Goal: Task Accomplishment & Management: Manage account settings

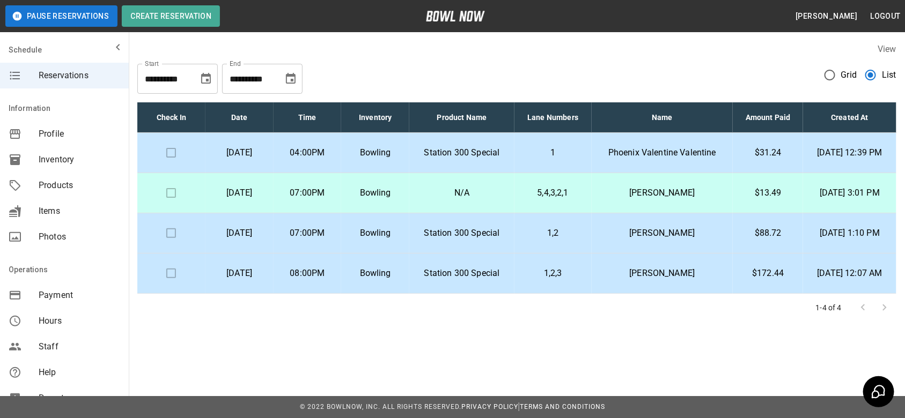
click at [333, 148] on p "04:00PM" at bounding box center [307, 152] width 51 height 13
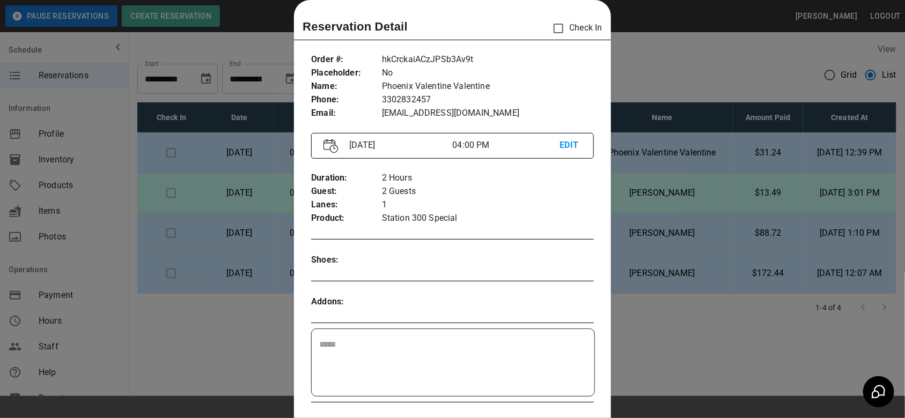
scroll to position [218, 0]
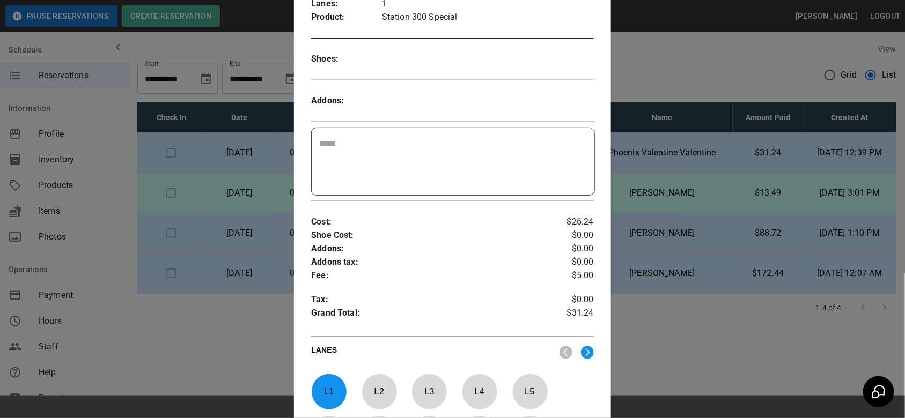
click at [757, 183] on div at bounding box center [452, 209] width 905 height 418
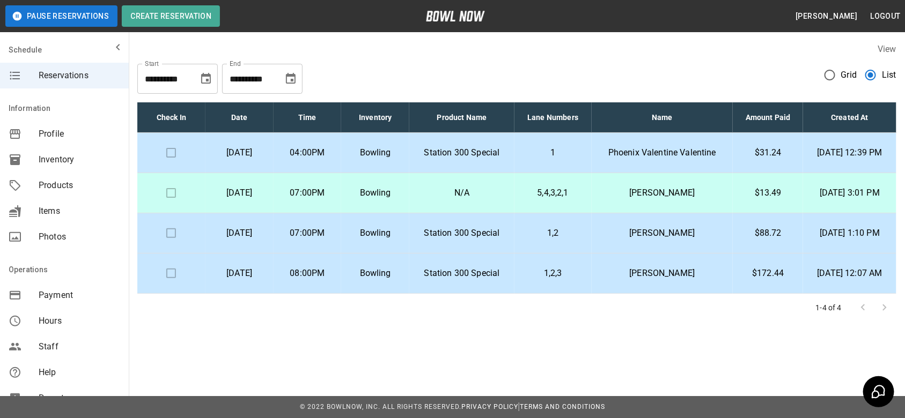
click at [602, 149] on td "Phoenix Valentine Valentine" at bounding box center [663, 153] width 142 height 40
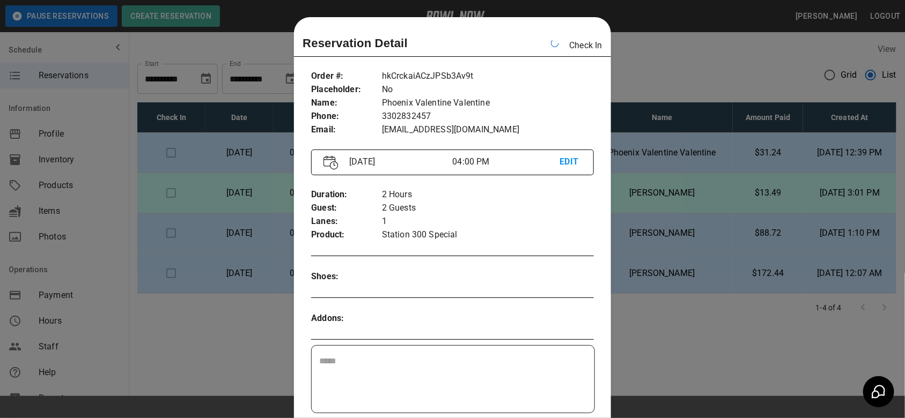
scroll to position [17, 0]
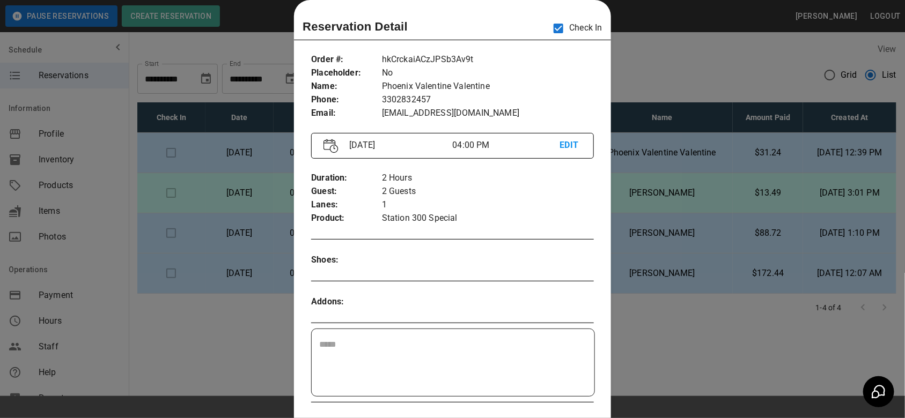
click at [682, 60] on div at bounding box center [452, 209] width 905 height 418
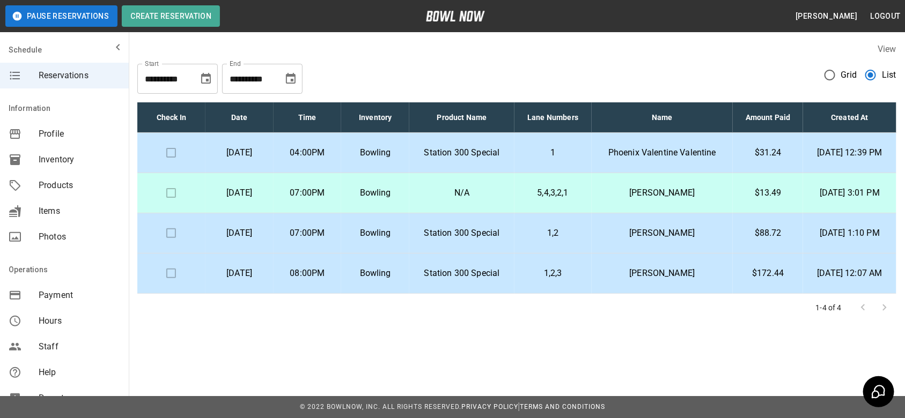
click at [168, 156] on td at bounding box center [171, 153] width 68 height 40
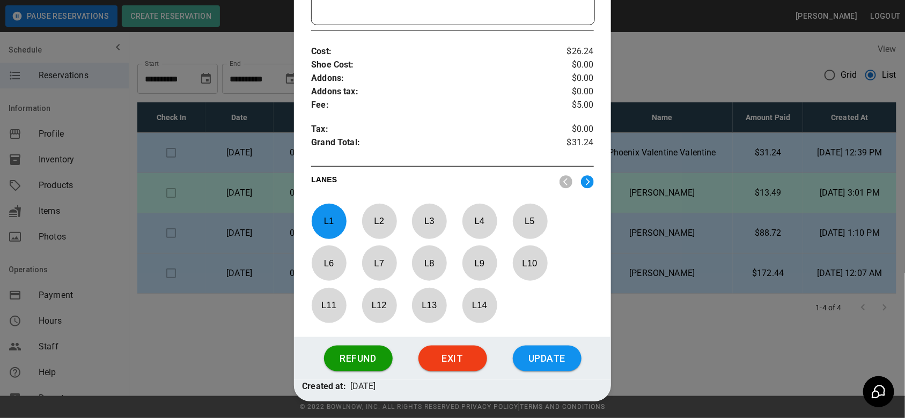
scroll to position [427, 0]
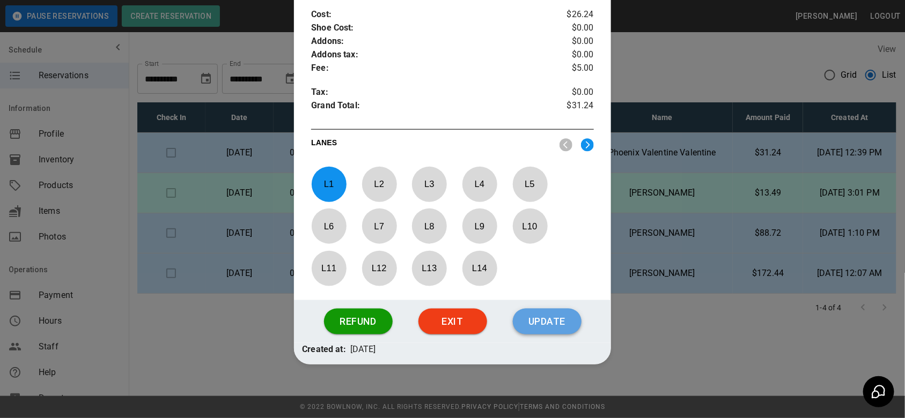
click at [537, 324] on button "Update" at bounding box center [547, 322] width 69 height 26
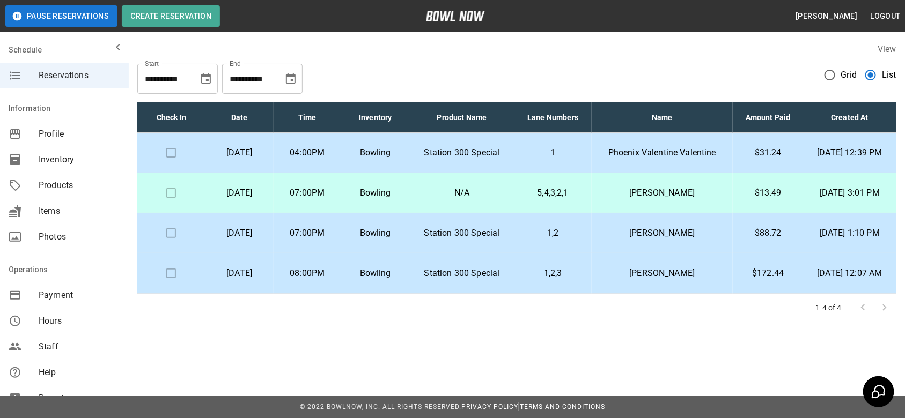
click at [166, 149] on td at bounding box center [171, 153] width 68 height 40
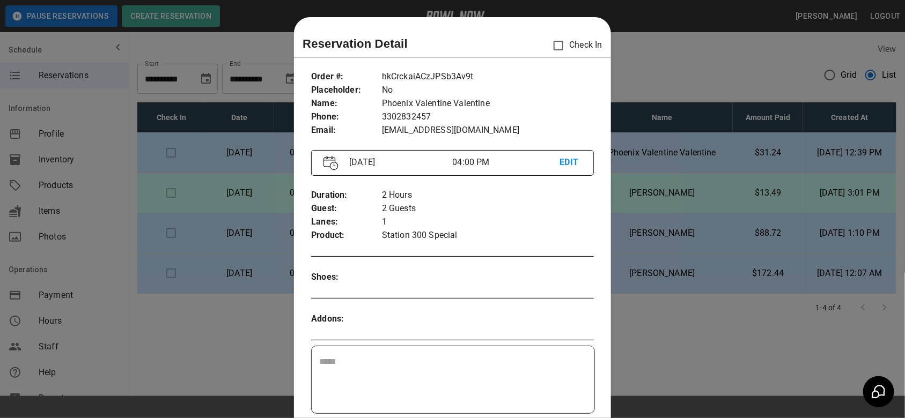
scroll to position [17, 0]
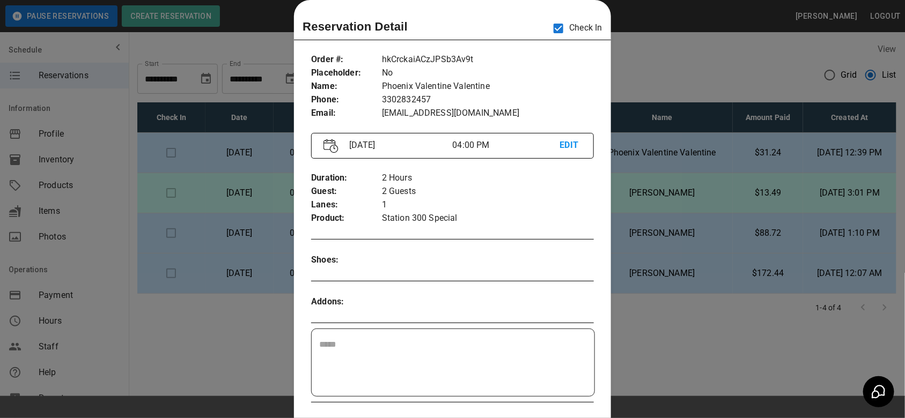
click at [650, 71] on div at bounding box center [452, 209] width 905 height 418
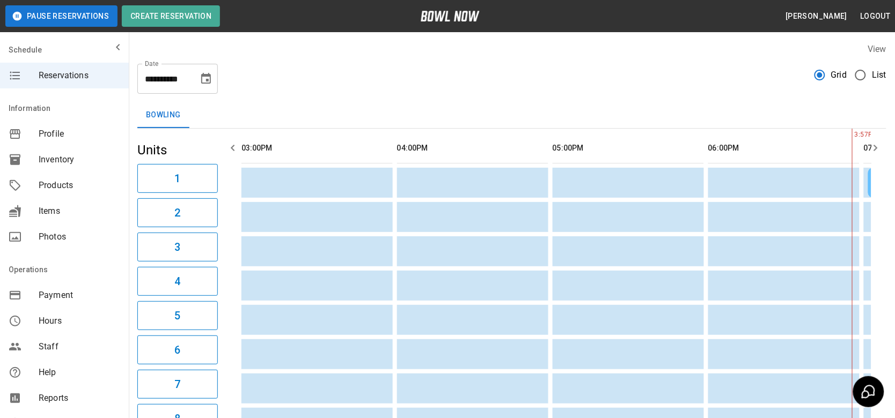
scroll to position [0, 467]
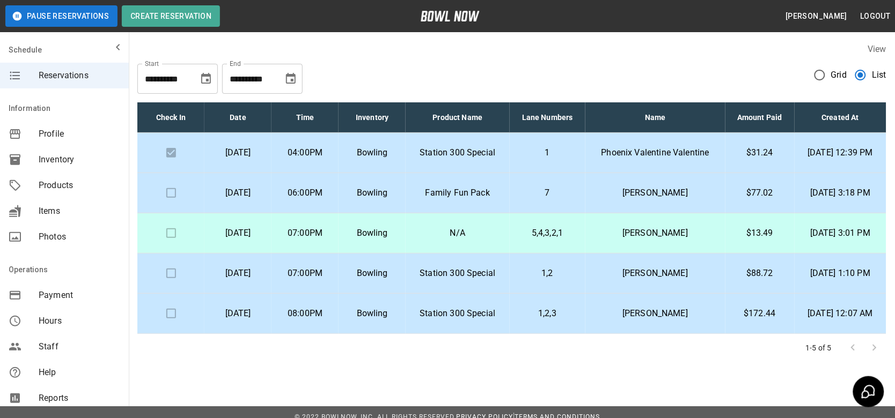
click at [271, 304] on td "[DATE]" at bounding box center [237, 314] width 67 height 40
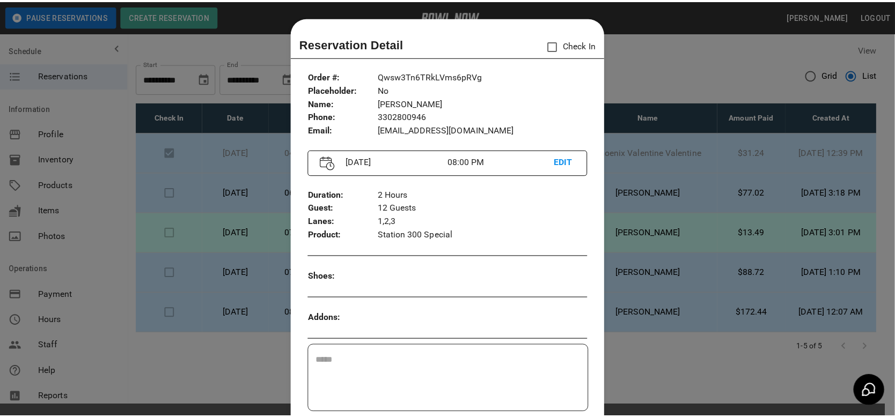
scroll to position [17, 0]
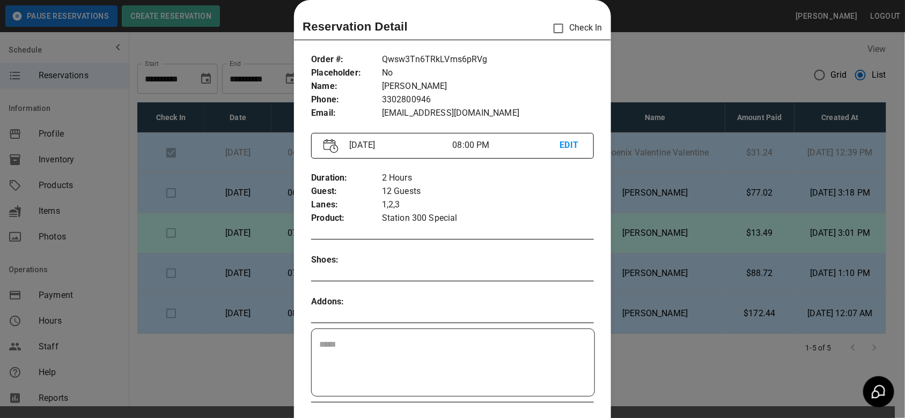
click at [702, 57] on div at bounding box center [452, 209] width 905 height 418
